Goal: Task Accomplishment & Management: Complete application form

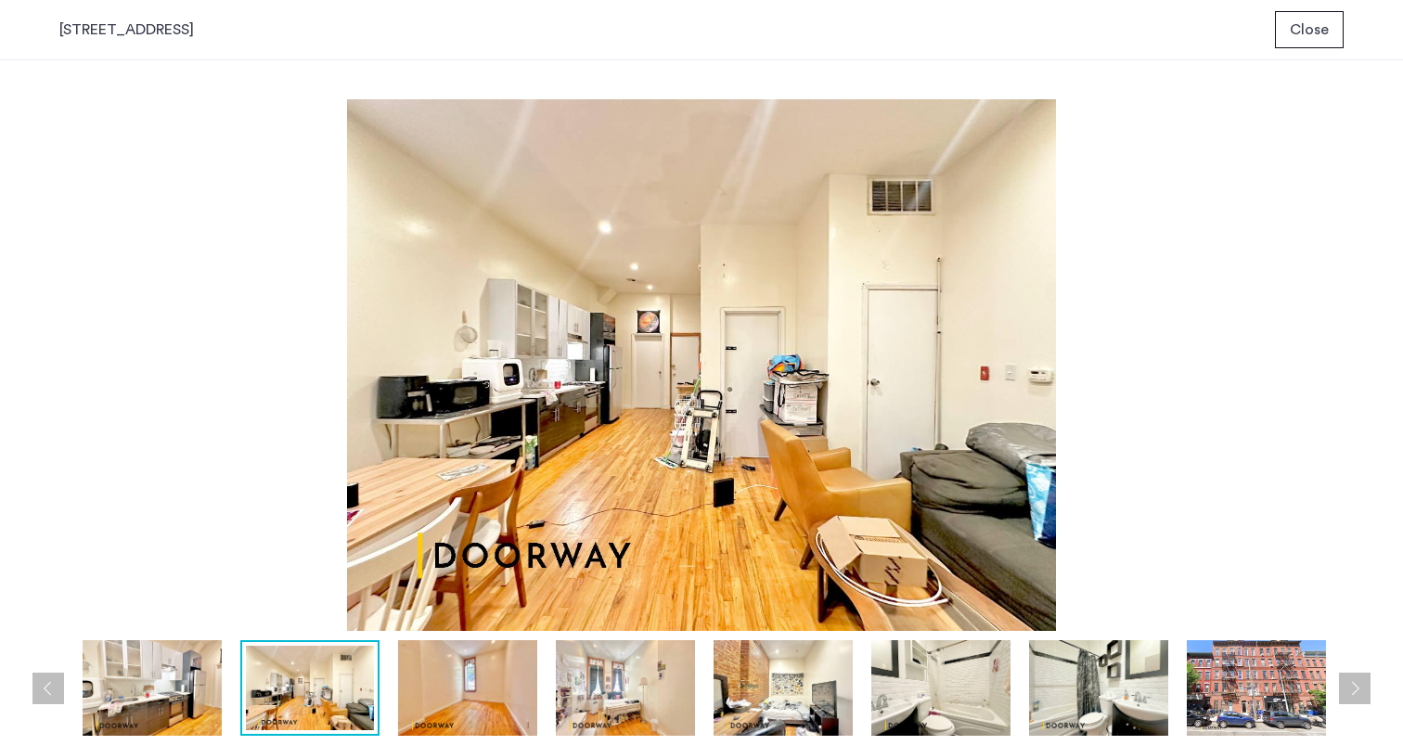
click at [1330, 27] on button "Close" at bounding box center [1309, 29] width 69 height 37
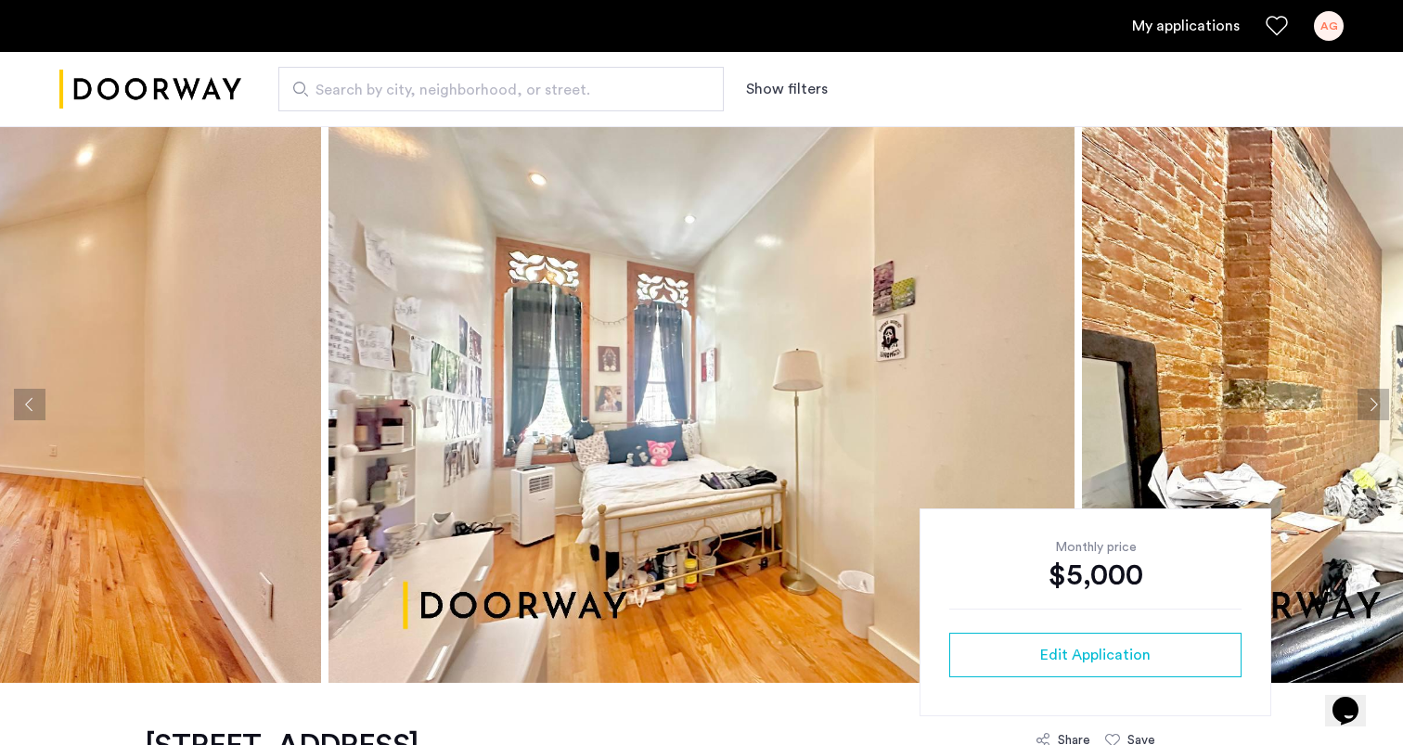
scroll to position [251, 0]
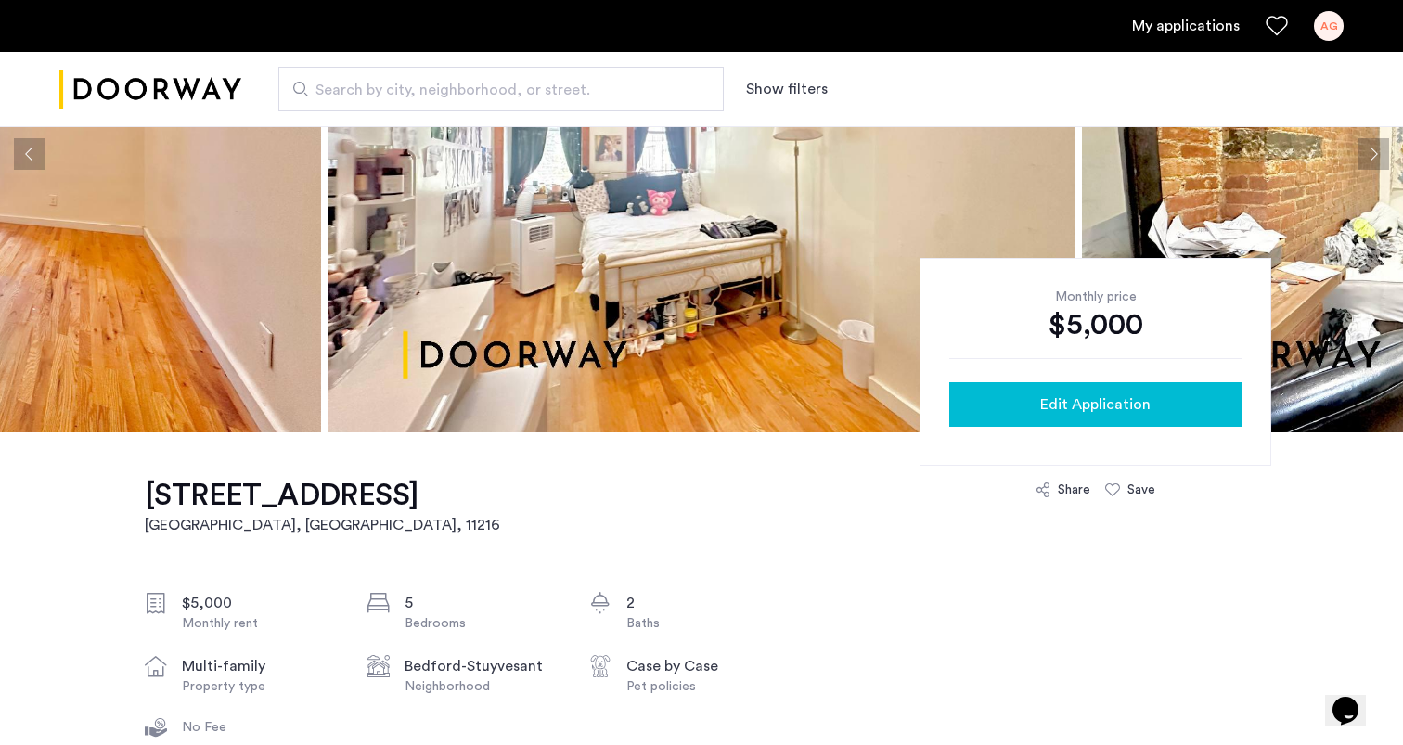
click at [1084, 394] on span "Edit Application" at bounding box center [1095, 404] width 110 height 22
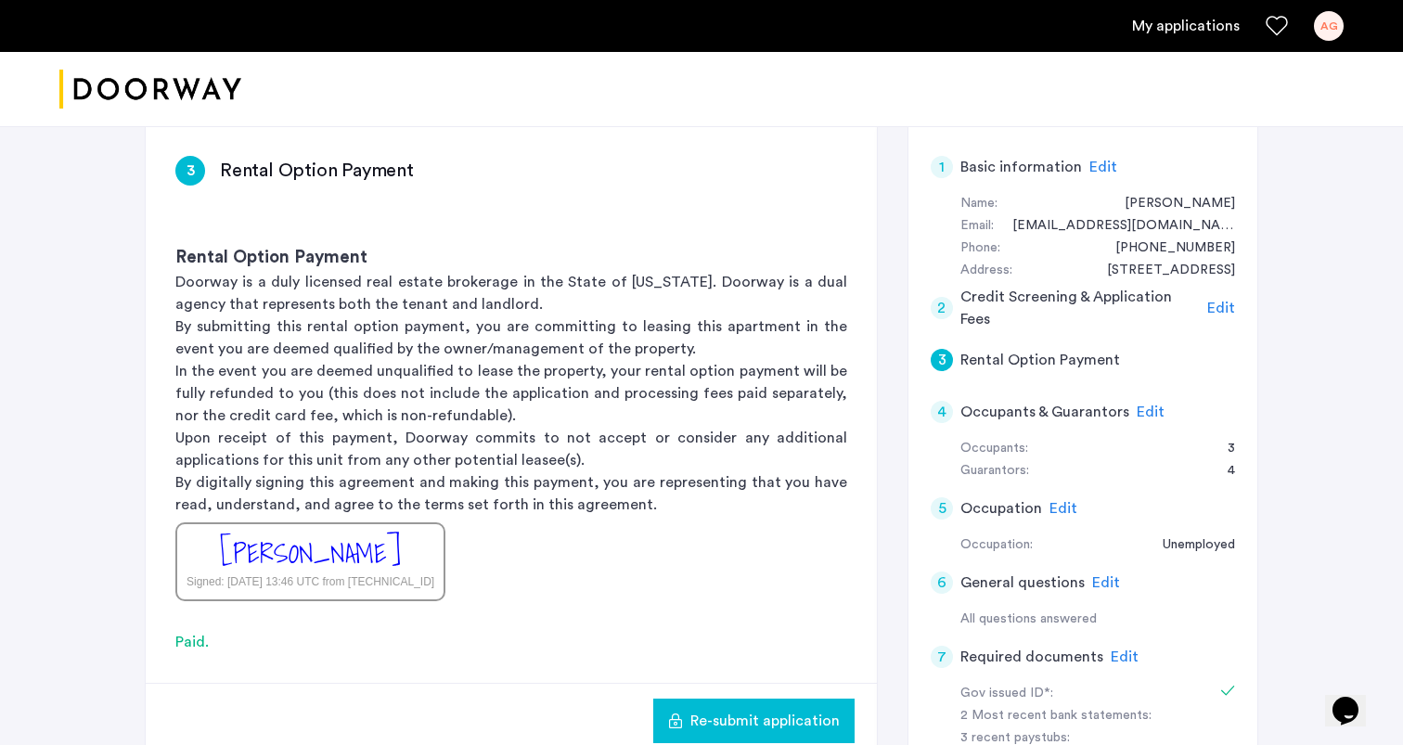
scroll to position [137, 0]
click at [1114, 650] on span "Edit" at bounding box center [1125, 656] width 28 height 15
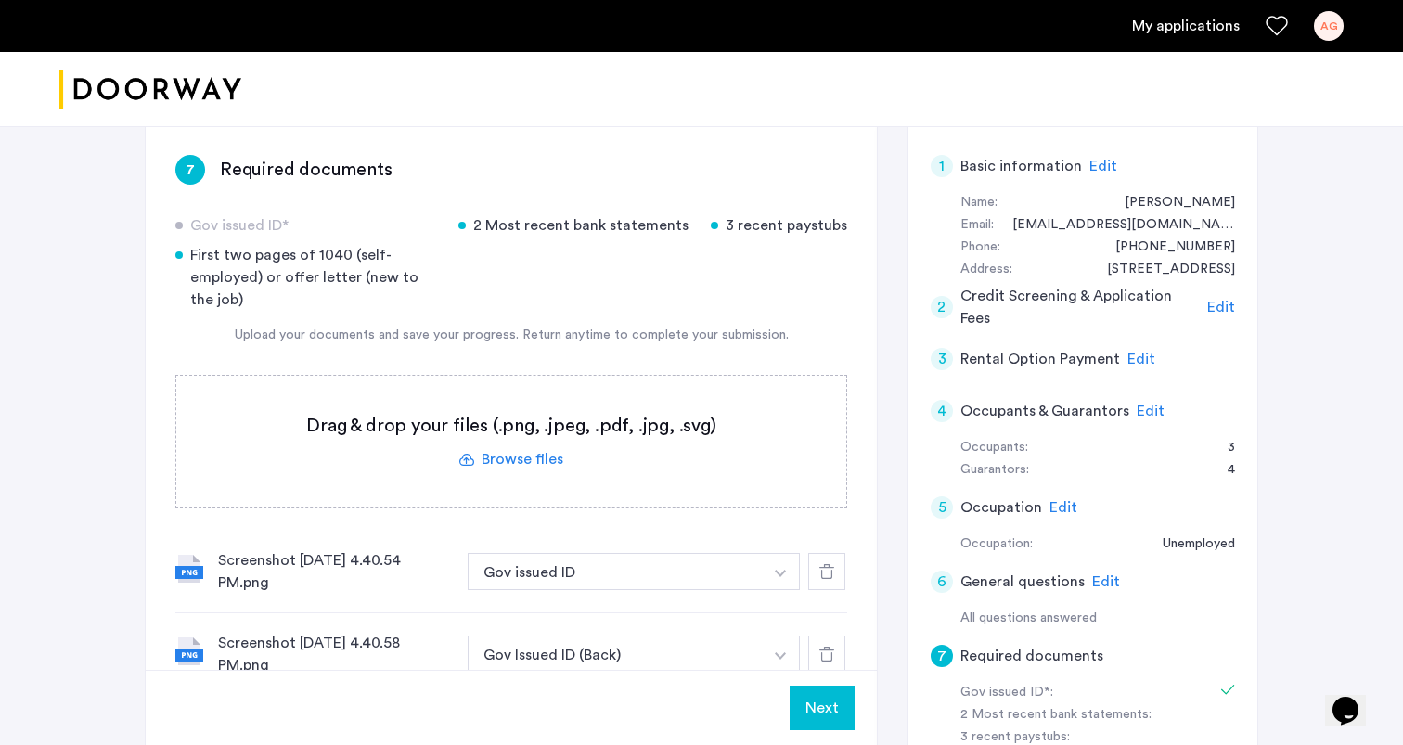
scroll to position [212, 0]
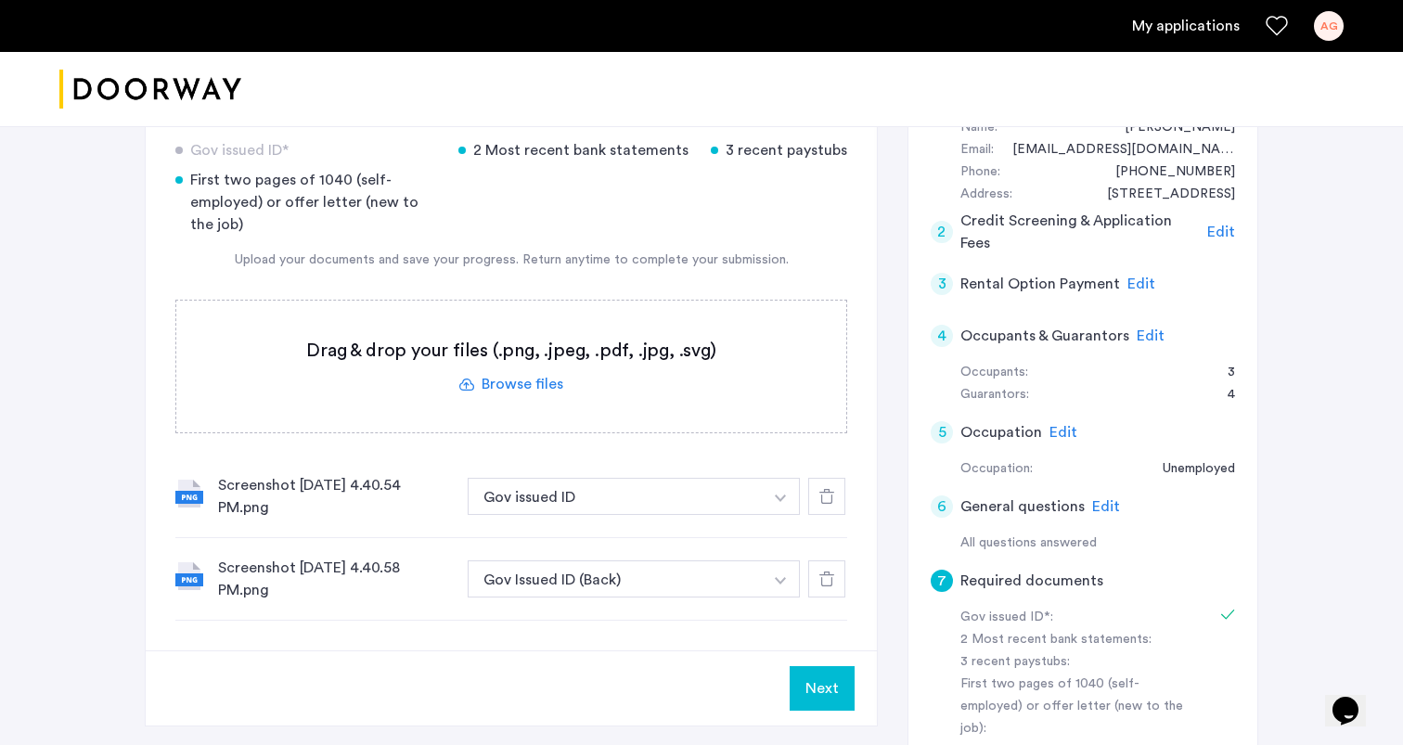
click at [315, 498] on div "Screenshot [DATE] 4.40.54 PM.png" at bounding box center [335, 496] width 235 height 45
click at [216, 477] on div "Screenshot [DATE] 4.40.54 PM.png Gov issued ID + 2 Most recent bank statements …" at bounding box center [511, 497] width 672 height 83
click at [184, 504] on img at bounding box center [189, 494] width 28 height 28
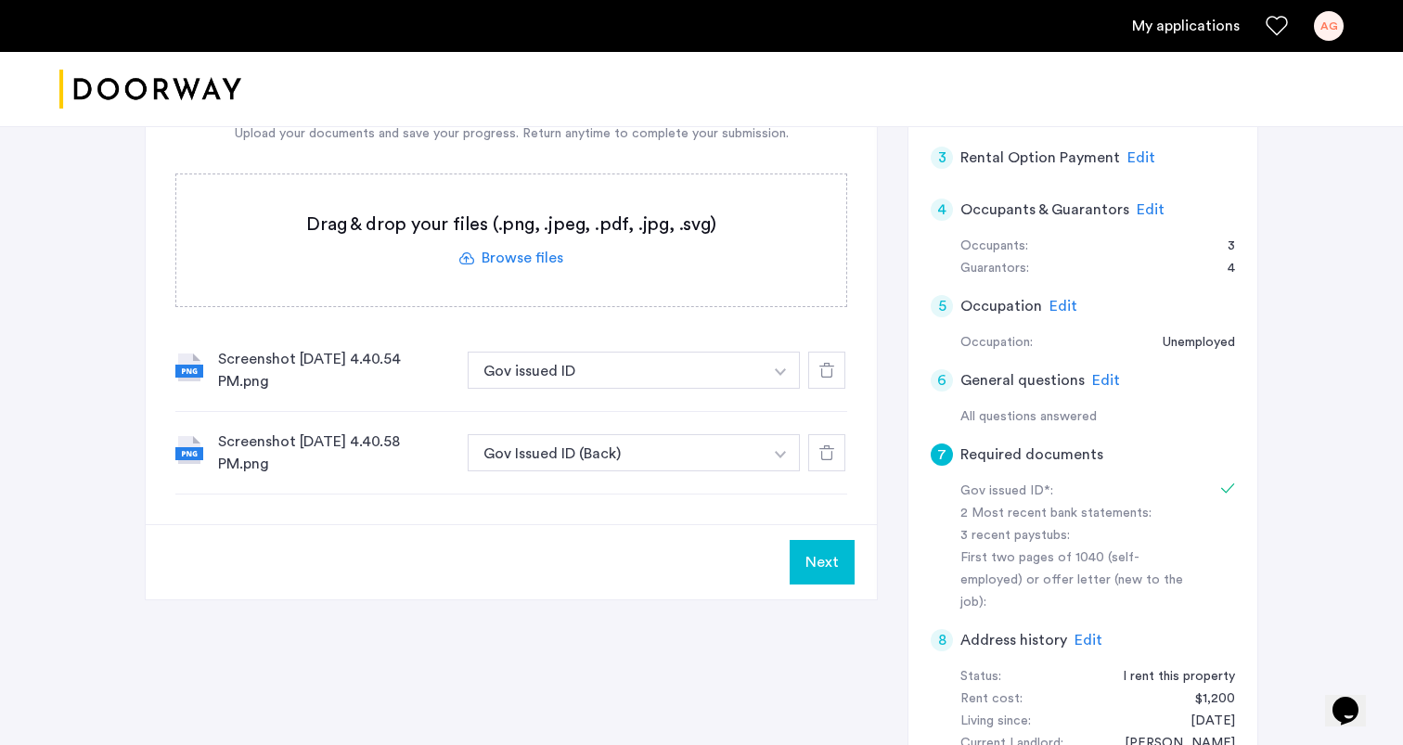
scroll to position [359, 0]
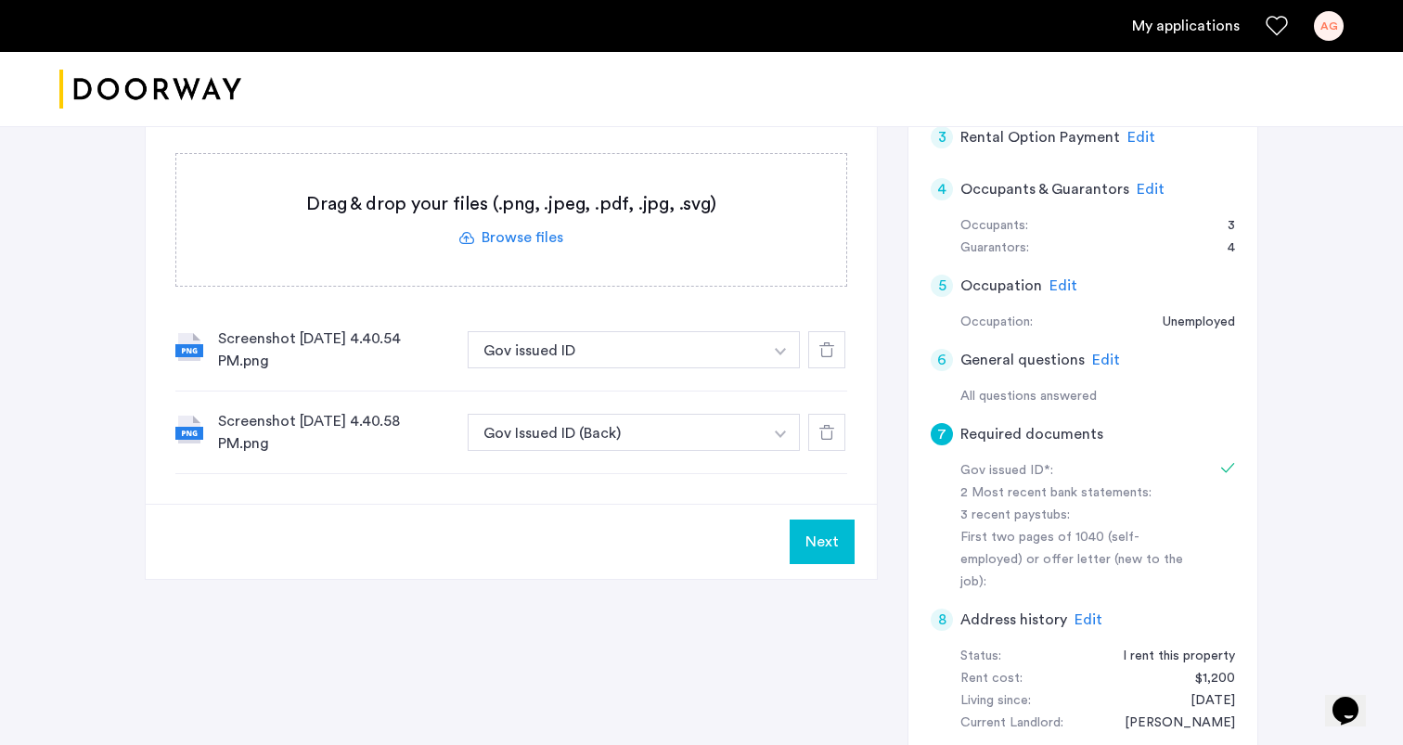
click at [333, 440] on div "Screenshot [DATE] 4.40.58 PM.png" at bounding box center [335, 432] width 235 height 45
click at [307, 431] on div "Screenshot [DATE] 4.40.58 PM.png" at bounding box center [335, 432] width 235 height 45
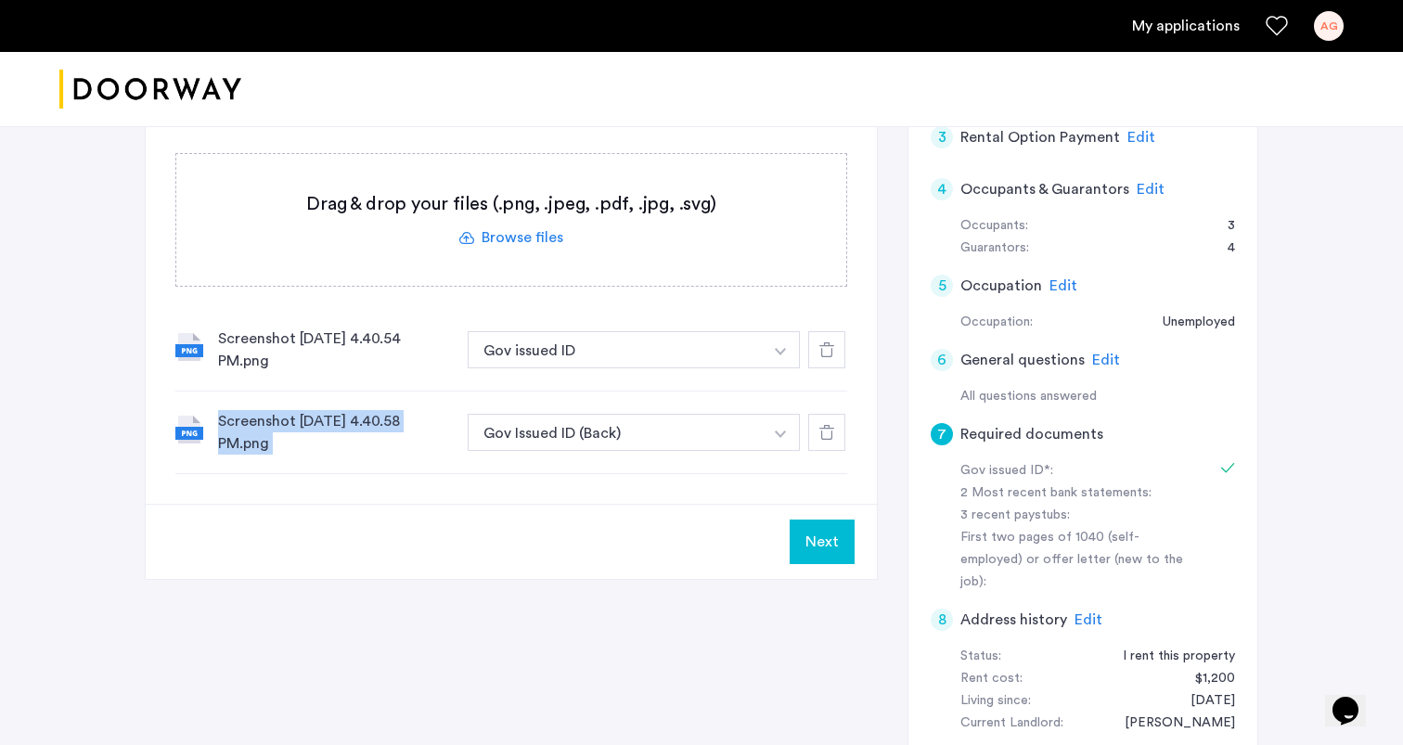
click at [294, 390] on div "Screenshot [DATE] 4.40.54 PM.png Gov issued ID + 2 Most recent bank statements …" at bounding box center [511, 350] width 672 height 83
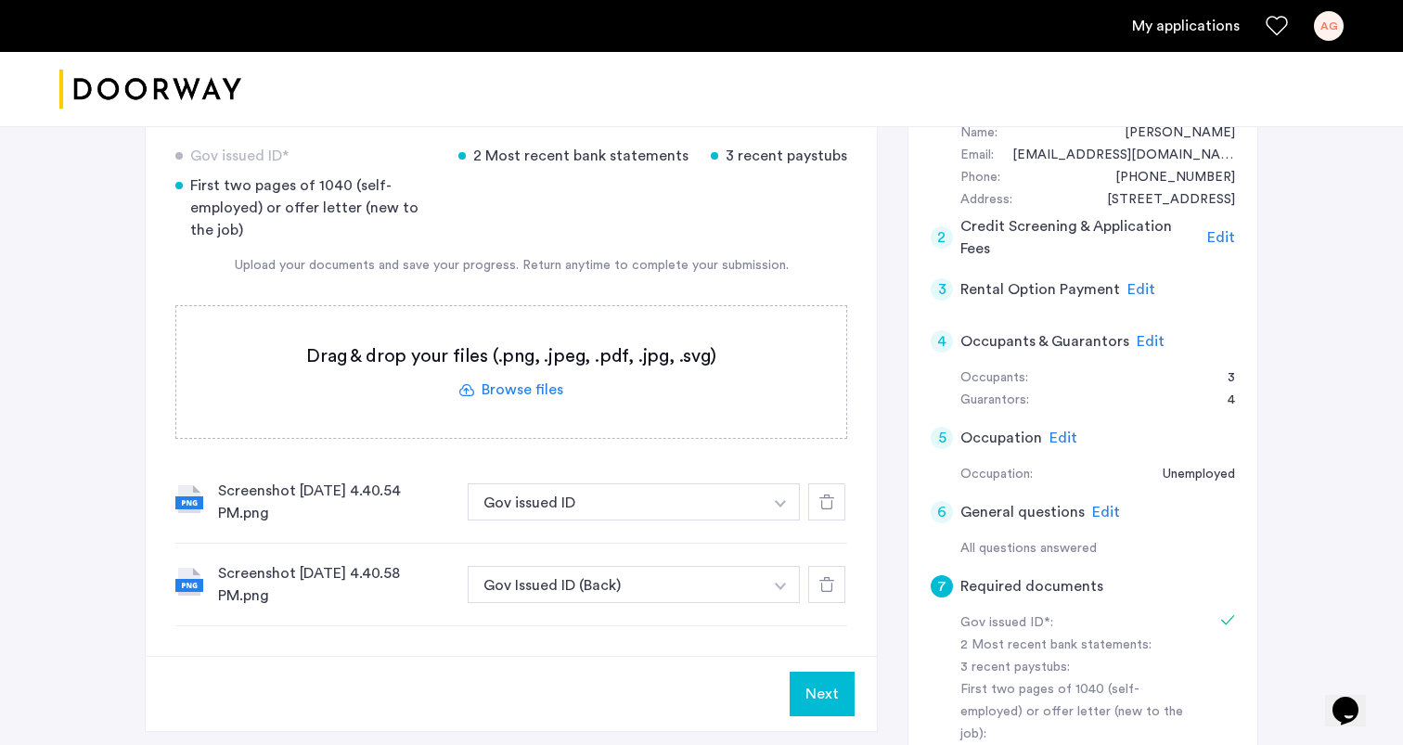
scroll to position [182, 0]
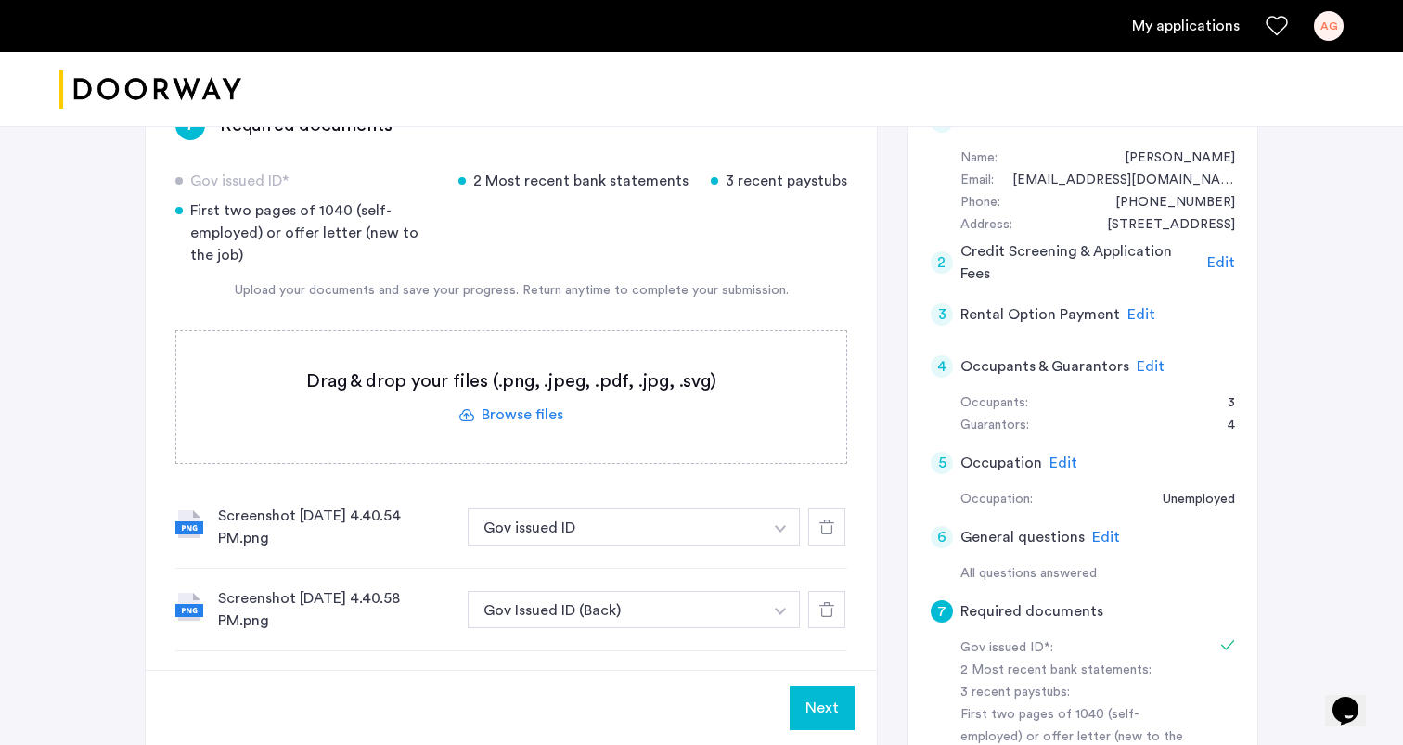
click at [473, 230] on div "Gov issued ID* 2 Most recent bank statements 3 recent paystubs First two pages …" at bounding box center [511, 218] width 672 height 96
